Goal: Task Accomplishment & Management: Use online tool/utility

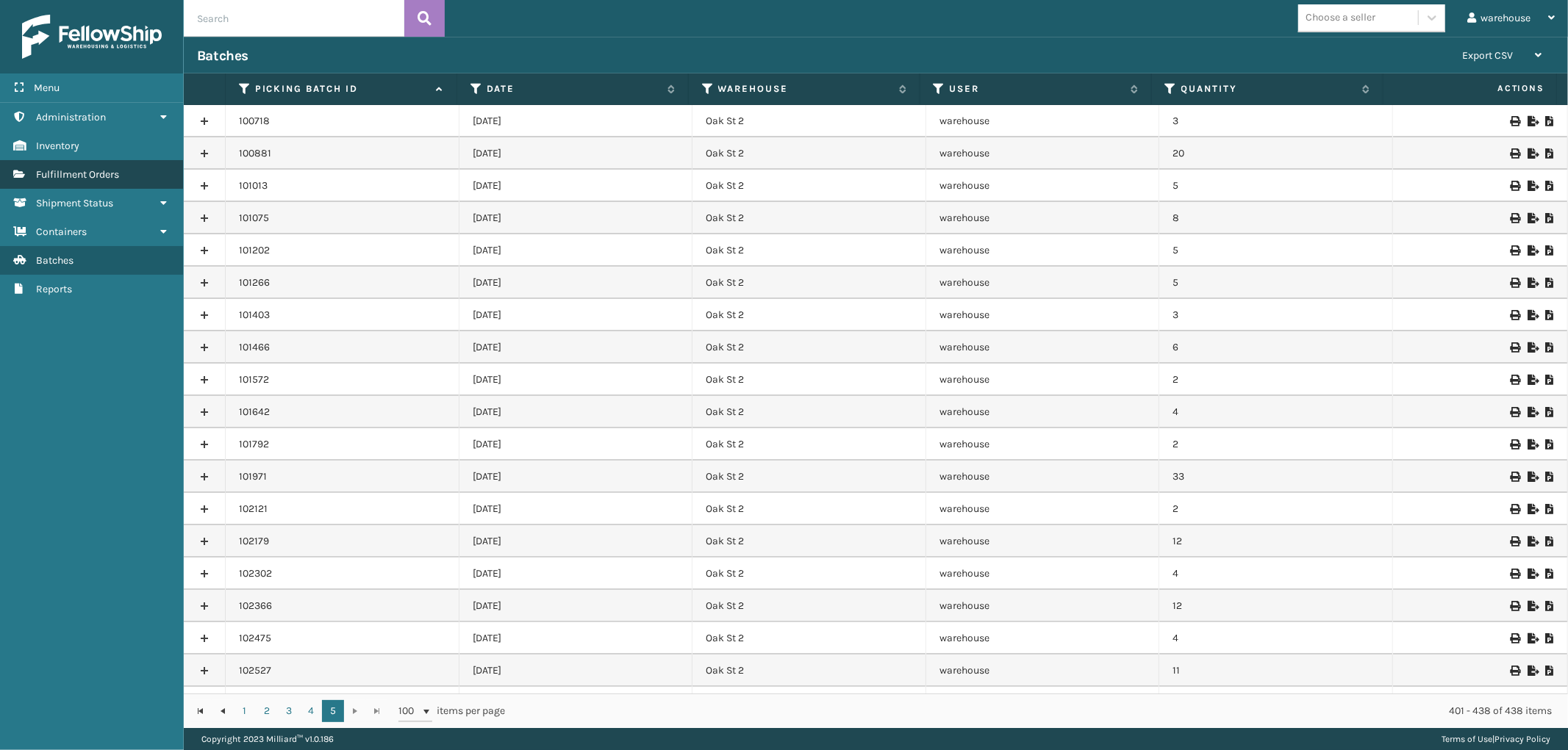
click at [138, 170] on link "Fulfillment Orders" at bounding box center [91, 174] width 183 height 29
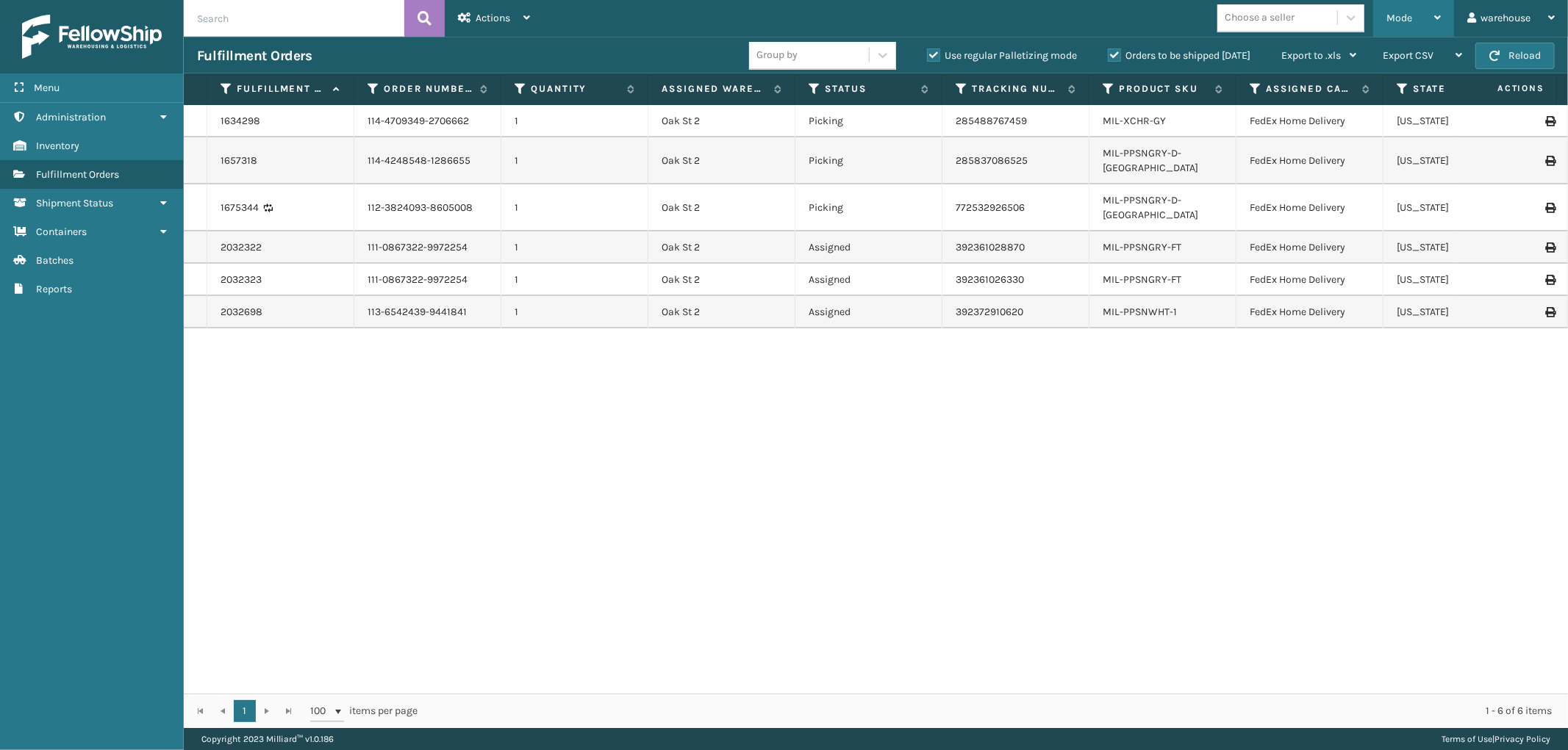
click at [1436, 19] on icon at bounding box center [1437, 18] width 7 height 10
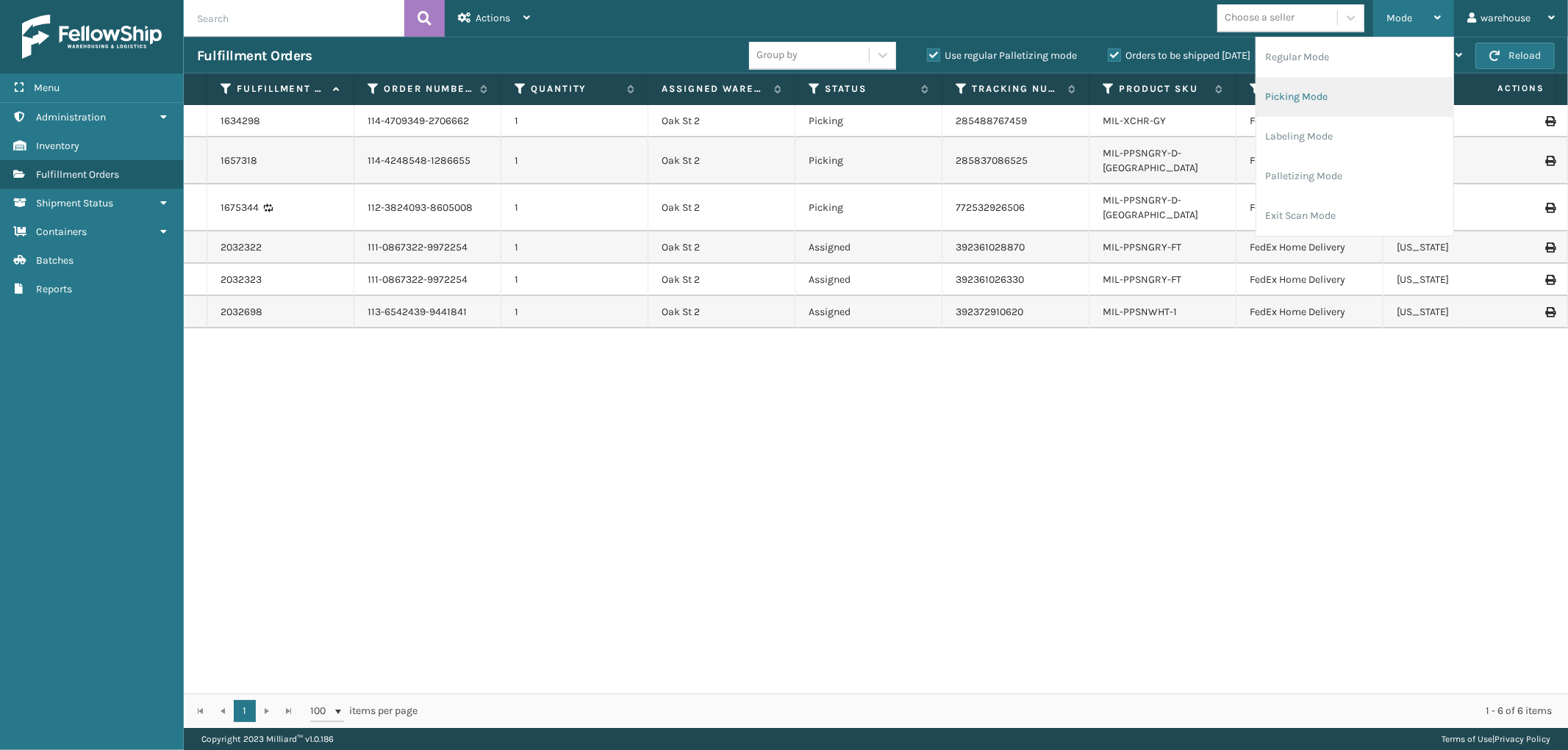
click at [1385, 88] on li "Picking Mode" at bounding box center [1354, 96] width 197 height 39
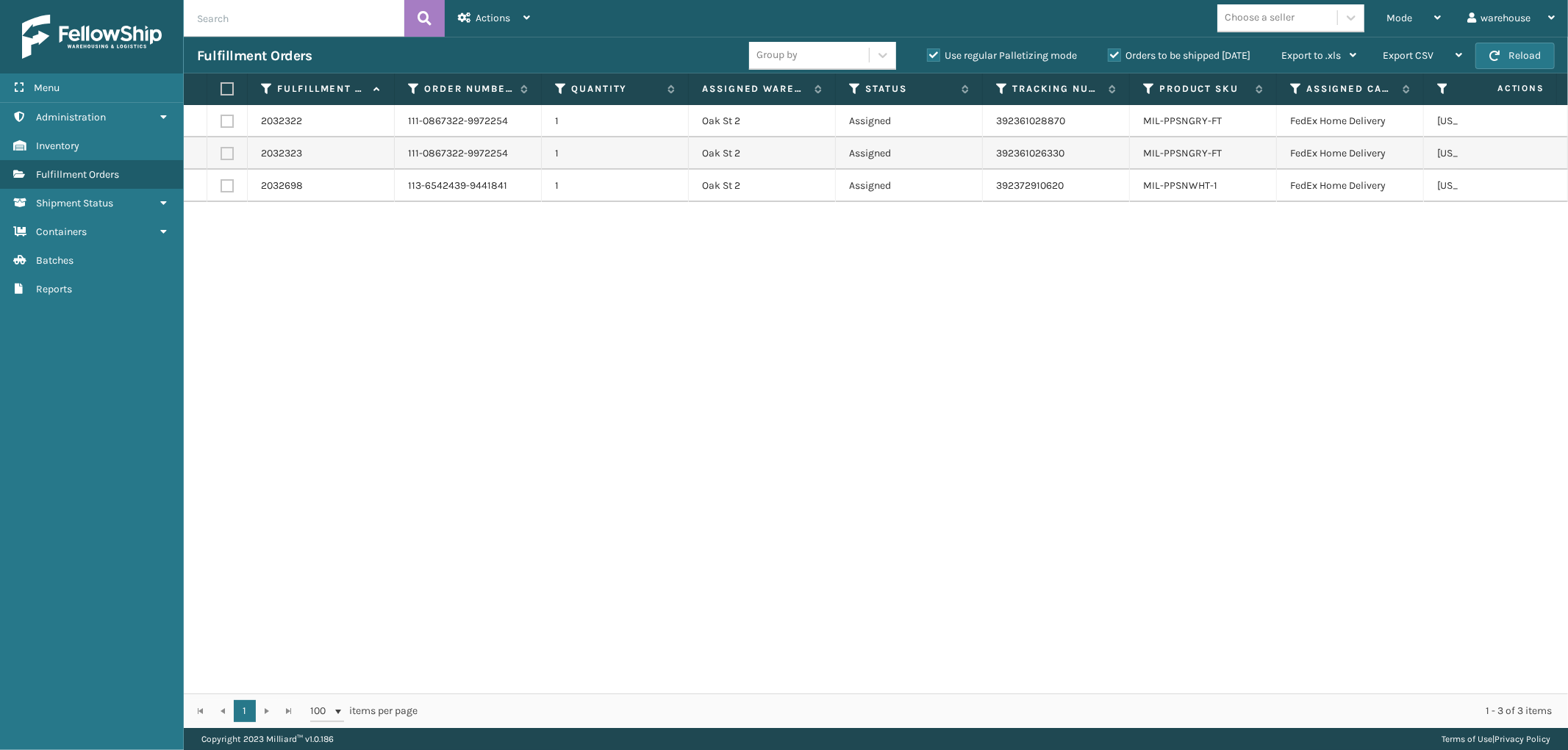
click at [226, 83] on label at bounding box center [225, 89] width 9 height 13
click at [222, 85] on input "checkbox" at bounding box center [221, 89] width 1 height 9
checkbox input "true"
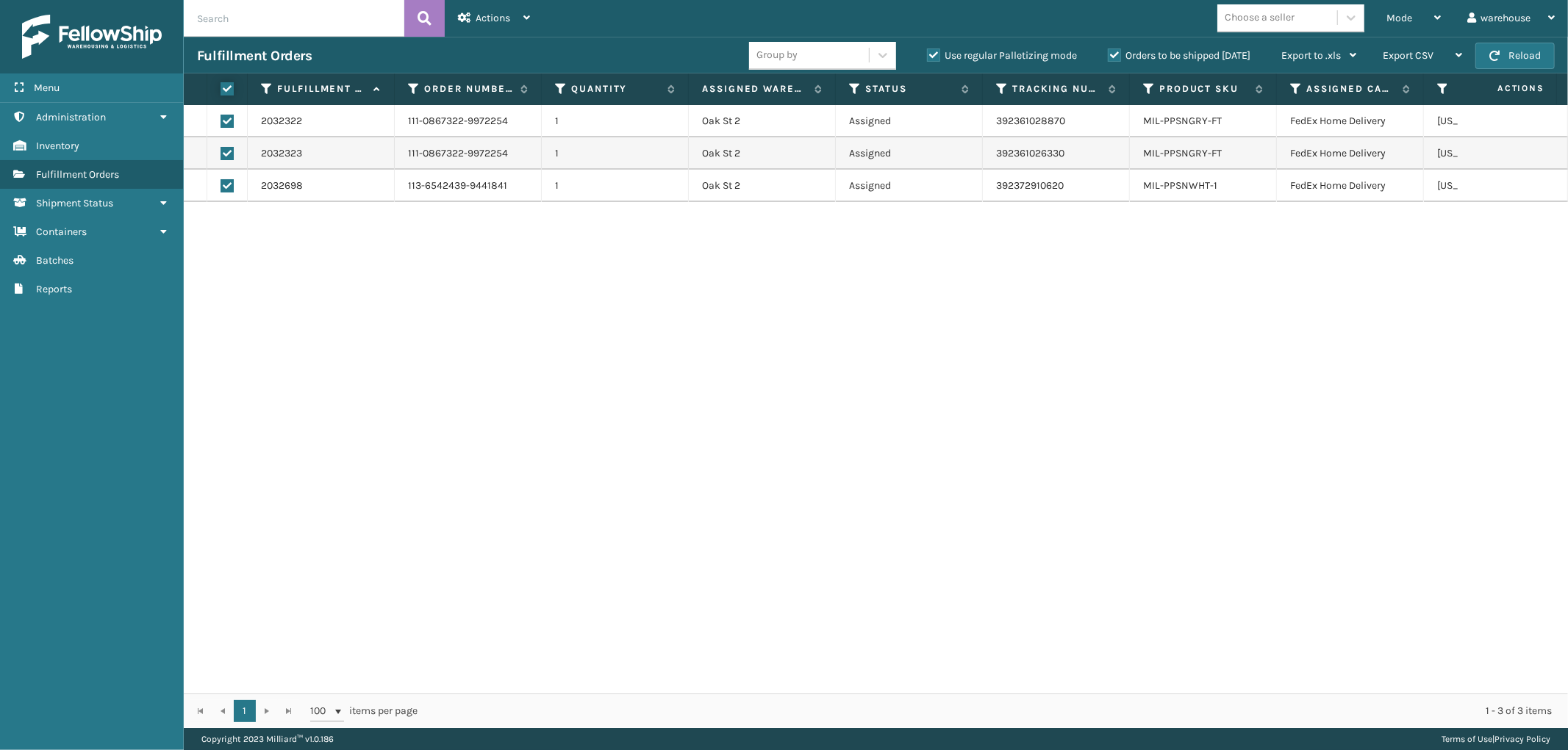
checkbox input "true"
click at [520, 18] on div "Actions" at bounding box center [494, 18] width 72 height 37
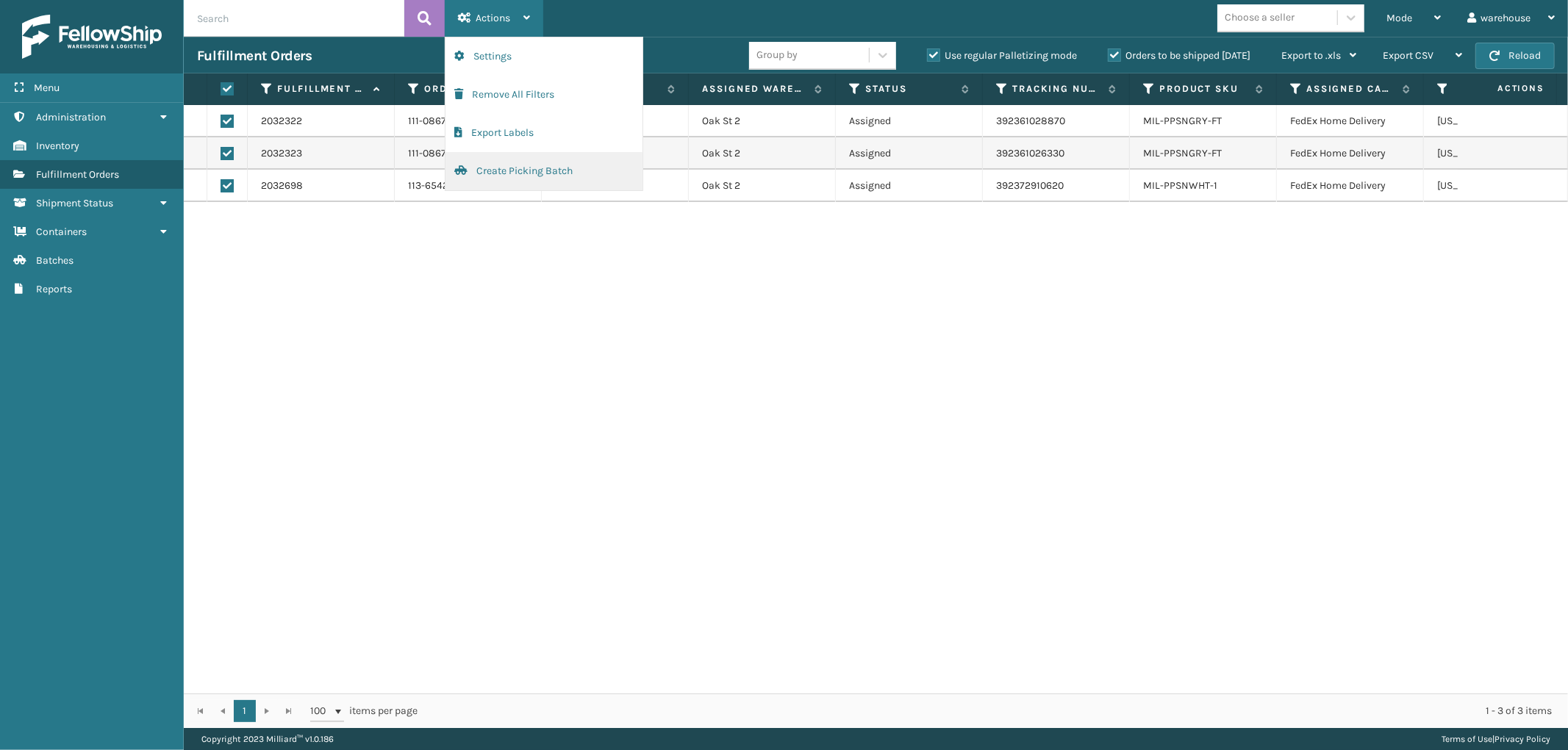
click at [536, 160] on button "Create Picking Batch" at bounding box center [544, 171] width 197 height 39
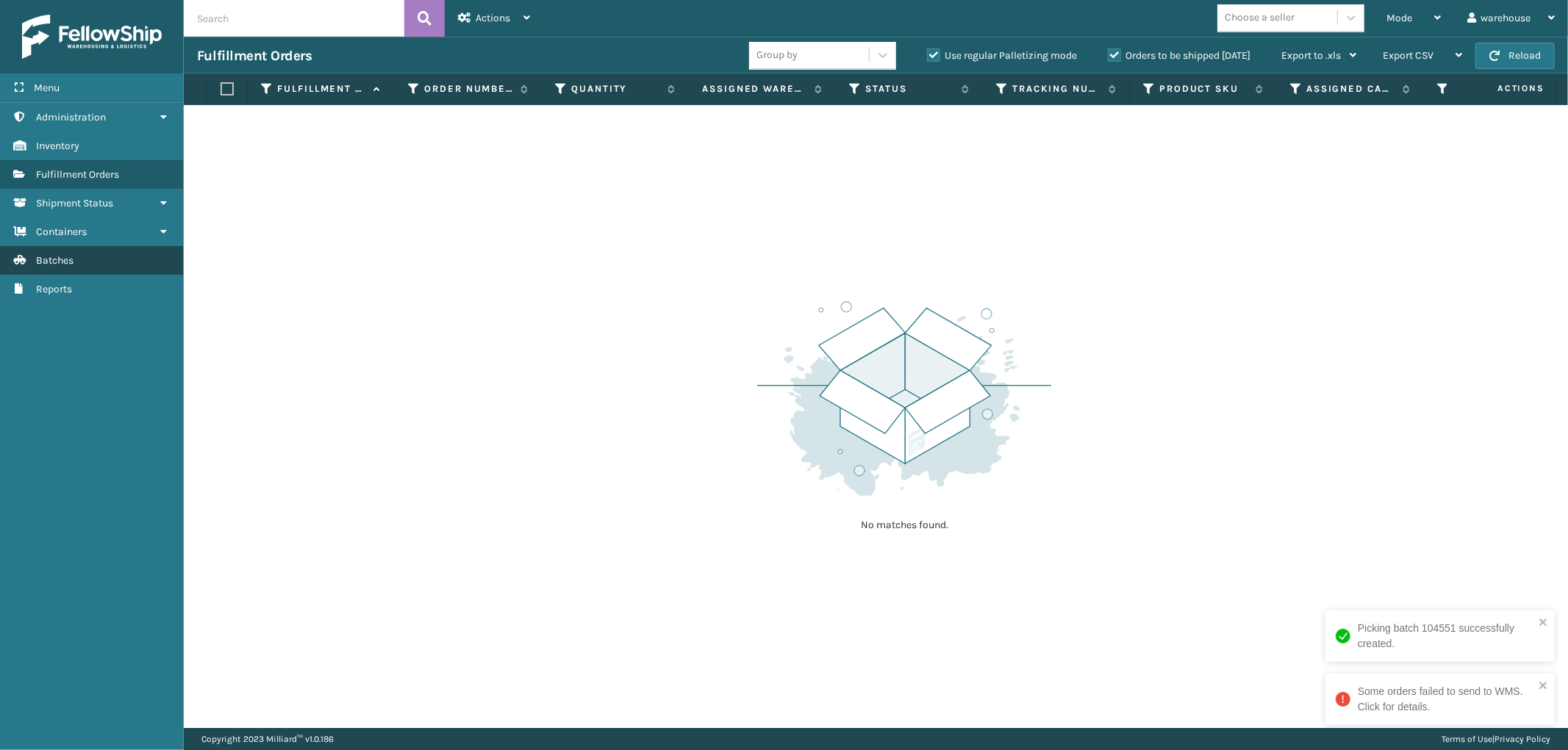
click at [100, 258] on link "Batches" at bounding box center [91, 260] width 183 height 29
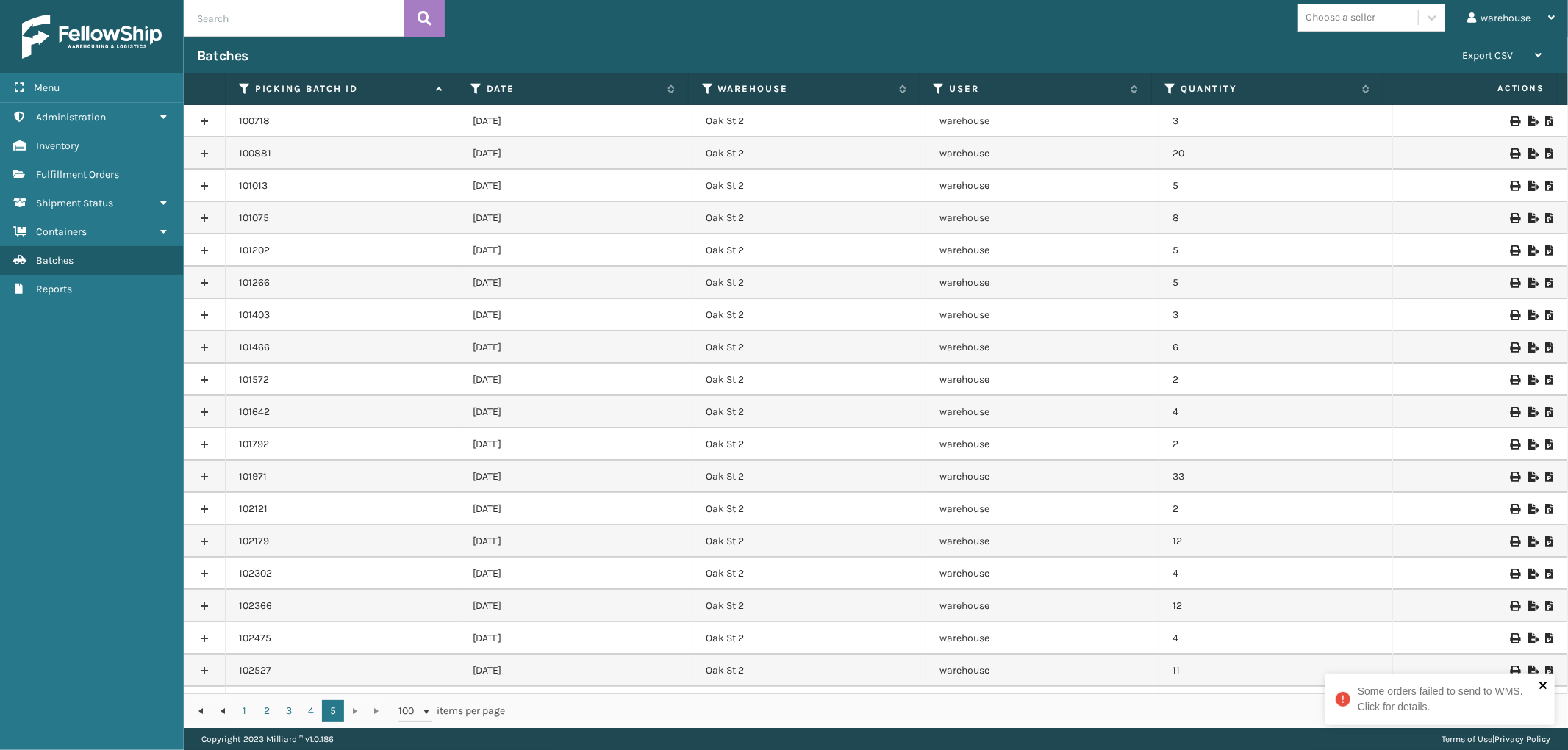
click at [1544, 683] on icon "close" at bounding box center [1544, 685] width 10 height 12
click at [1509, 671] on icon at bounding box center [1513, 670] width 9 height 10
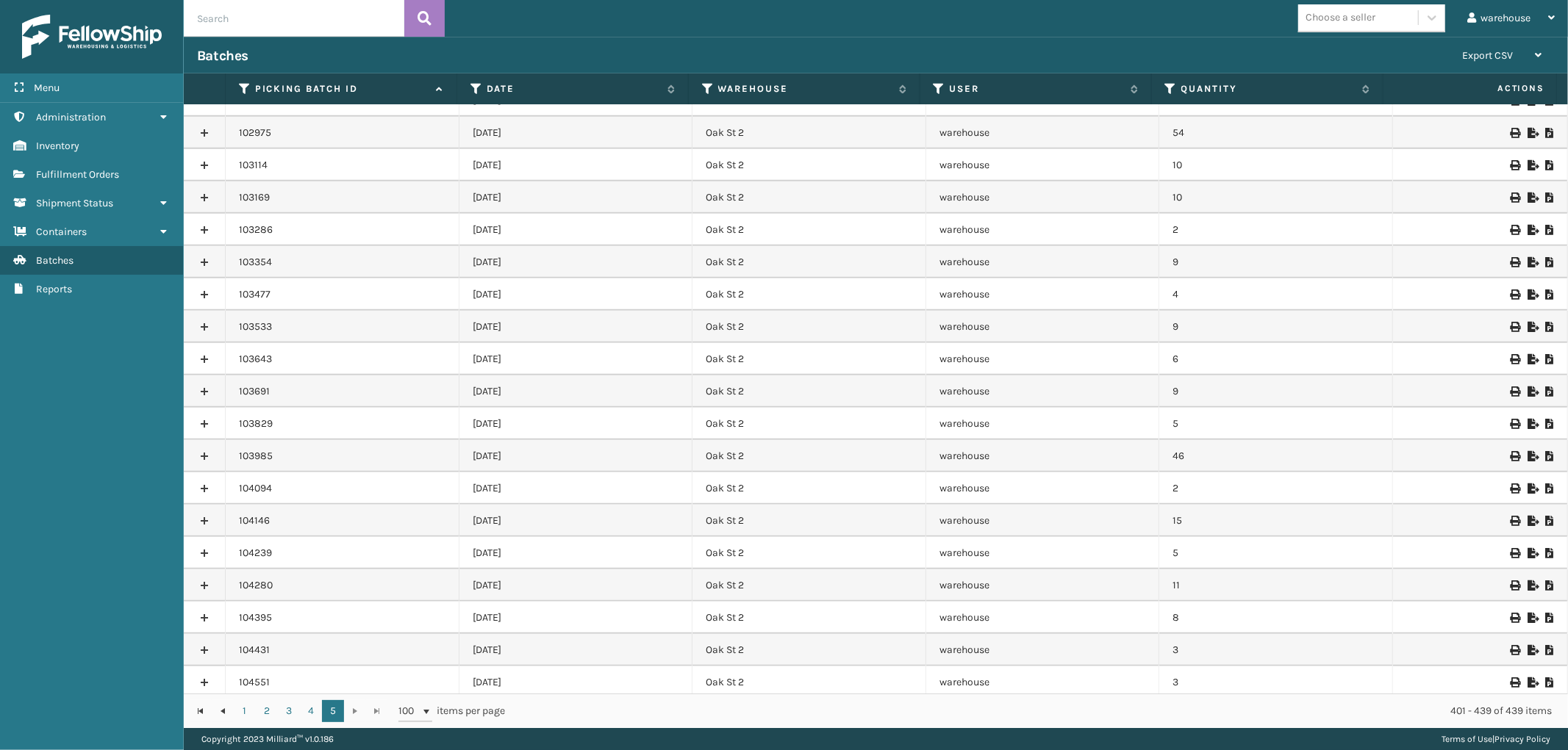
scroll to position [670, 0]
click at [1508, 677] on div at bounding box center [1480, 679] width 148 height 10
click at [1509, 677] on icon at bounding box center [1513, 679] width 9 height 10
